Goal: Check status: Check status

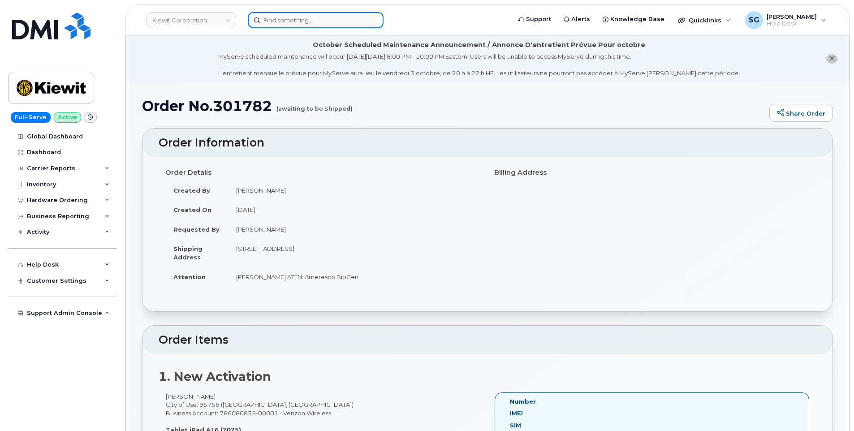
click at [327, 21] on input at bounding box center [316, 20] width 136 height 16
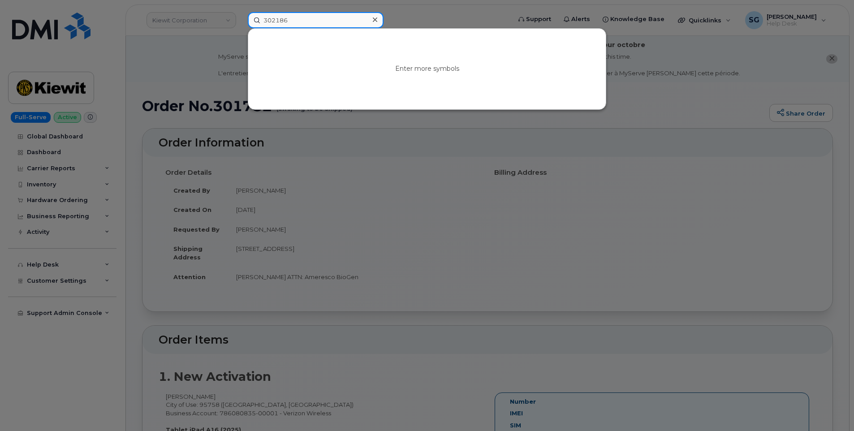
type input "302186"
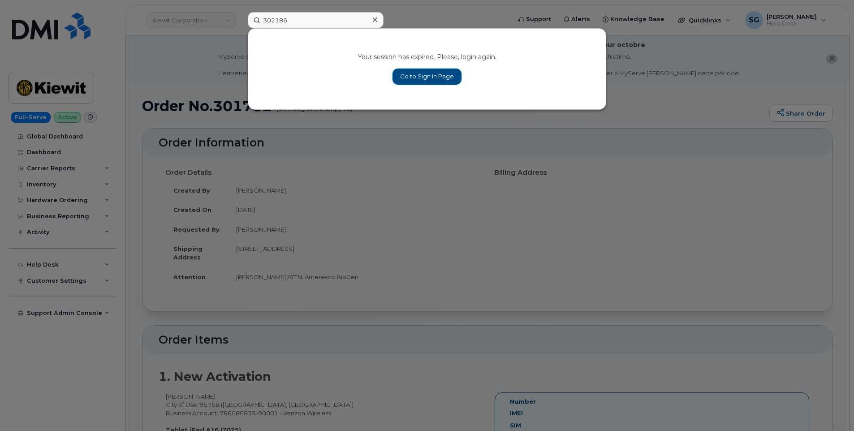
click at [431, 82] on link "Go to Sign In Page" at bounding box center [426, 77] width 69 height 16
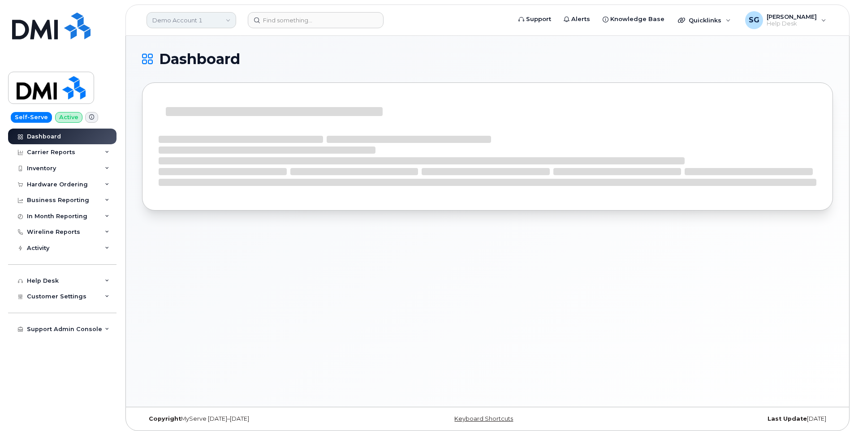
click at [193, 18] on link "Demo Account 1" at bounding box center [191, 20] width 90 height 16
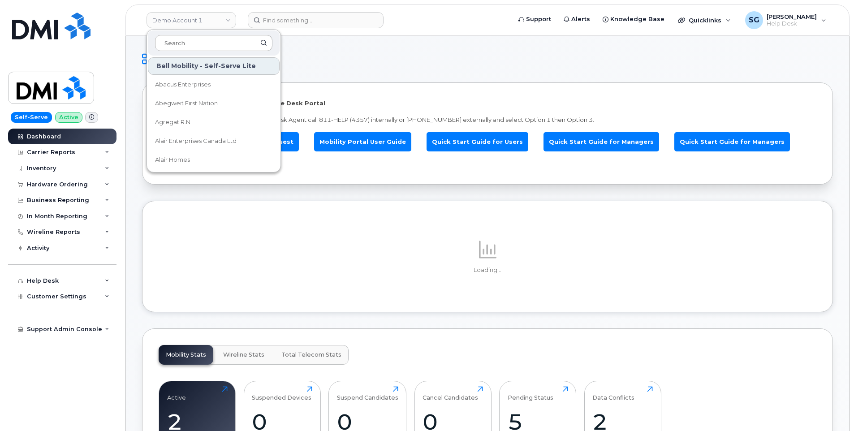
click at [219, 42] on input at bounding box center [213, 43] width 117 height 16
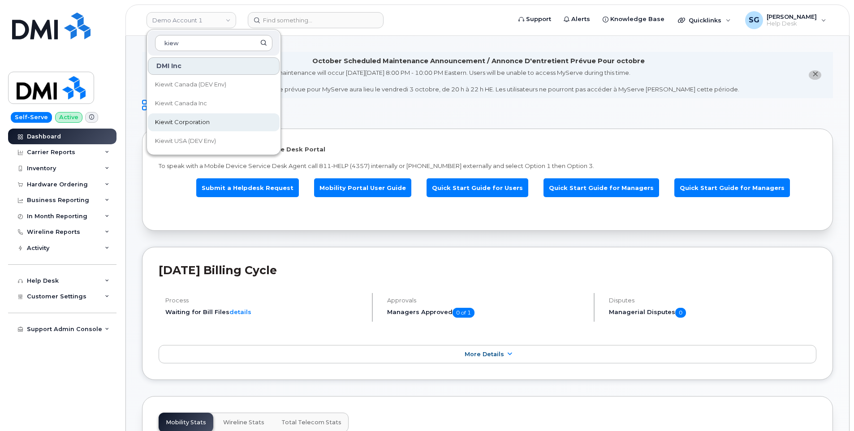
type input "kiew"
drag, startPoint x: 200, startPoint y: 117, endPoint x: 772, endPoint y: 202, distance: 577.7
click at [201, 117] on link "Kiewit Corporation" at bounding box center [214, 122] width 132 height 18
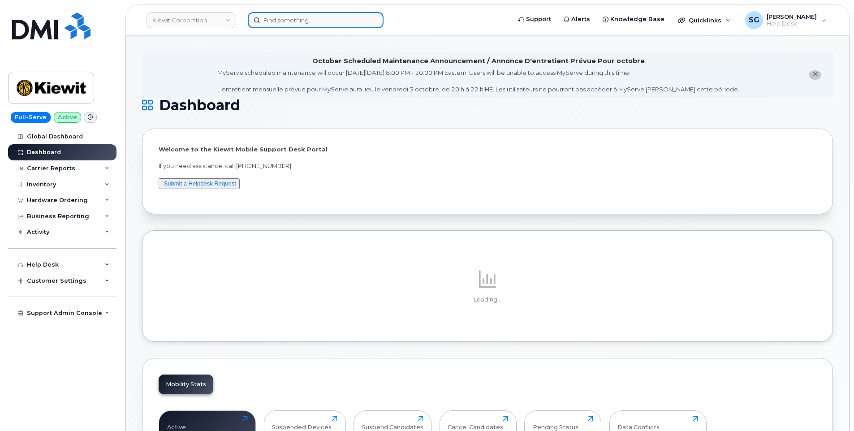
click at [285, 21] on input at bounding box center [316, 20] width 136 height 16
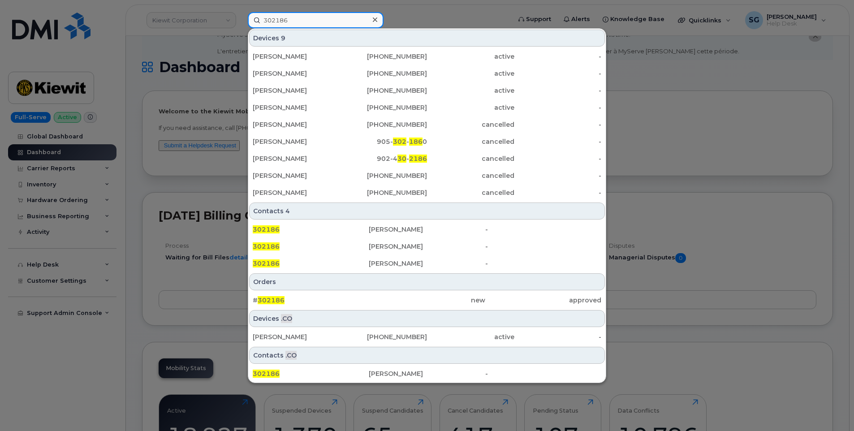
scroll to position [90, 0]
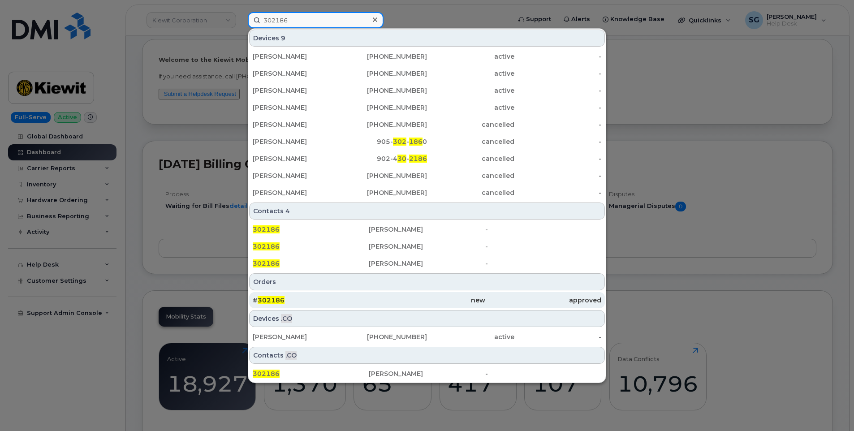
type input "302186"
click at [421, 301] on div "new" at bounding box center [427, 300] width 116 height 9
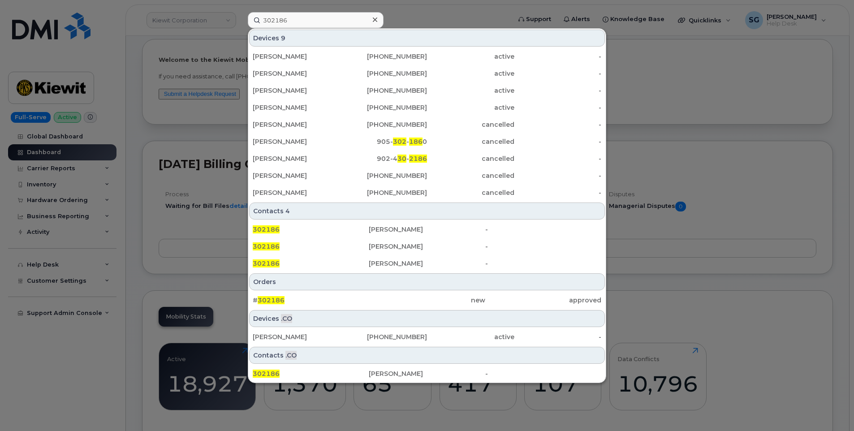
click at [434, 292] on div "# 302186 new approved" at bounding box center [426, 300] width 357 height 18
